Goal: Find specific page/section: Find specific page/section

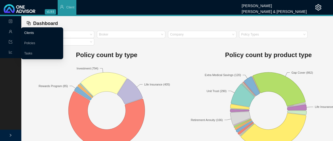
click at [26, 33] on link "Clients" at bounding box center [29, 33] width 10 height 4
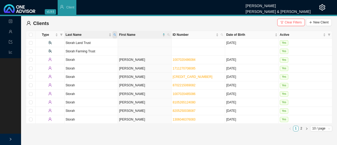
click at [117, 33] on span "Last Name" at bounding box center [115, 34] width 5 height 7
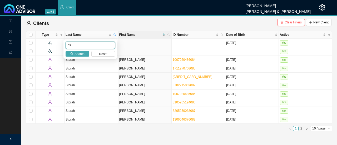
type input "o'r"
click at [82, 53] on span "Search" at bounding box center [80, 53] width 10 height 5
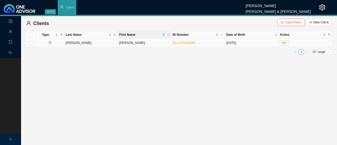
click at [74, 43] on td "[PERSON_NAME]" at bounding box center [91, 43] width 53 height 8
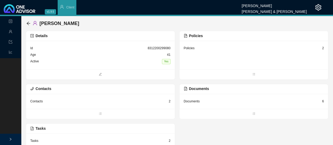
click at [193, 48] on div "Policies" at bounding box center [189, 48] width 11 height 5
